Goal: Register for event/course

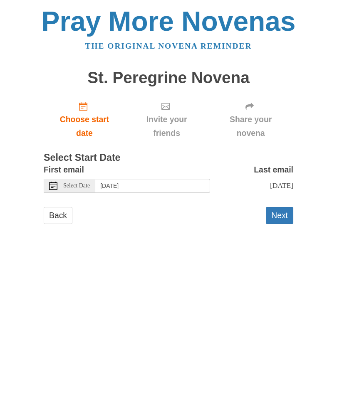
click at [275, 223] on button "Next" at bounding box center [279, 215] width 27 height 17
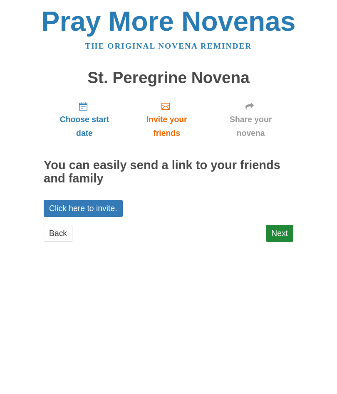
click at [109, 208] on link "Click here to invite." at bounding box center [83, 208] width 79 height 17
click at [281, 234] on link "Next" at bounding box center [279, 233] width 27 height 17
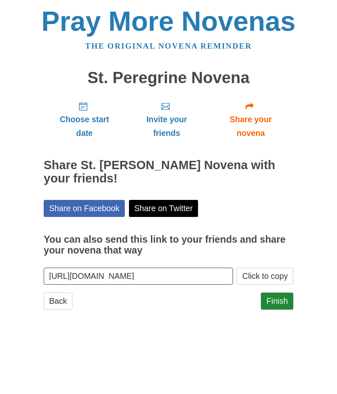
click at [251, 274] on button "Click to copy" at bounding box center [265, 276] width 57 height 17
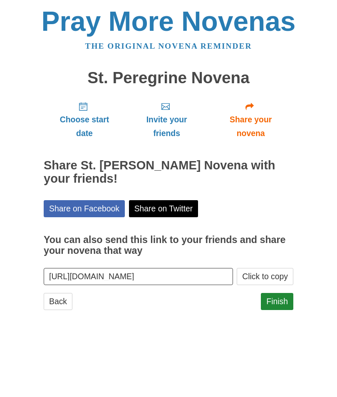
click at [320, 205] on div "Pray More Novenas The original novena reminder St. Peregrine Novena Choose star…" at bounding box center [168, 167] width 312 height 334
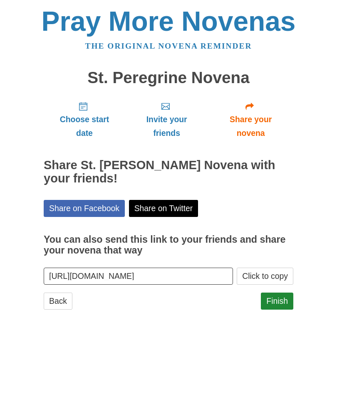
click at [281, 300] on link "Finish" at bounding box center [277, 301] width 32 height 17
